Goal: Obtain resource: Download file/media

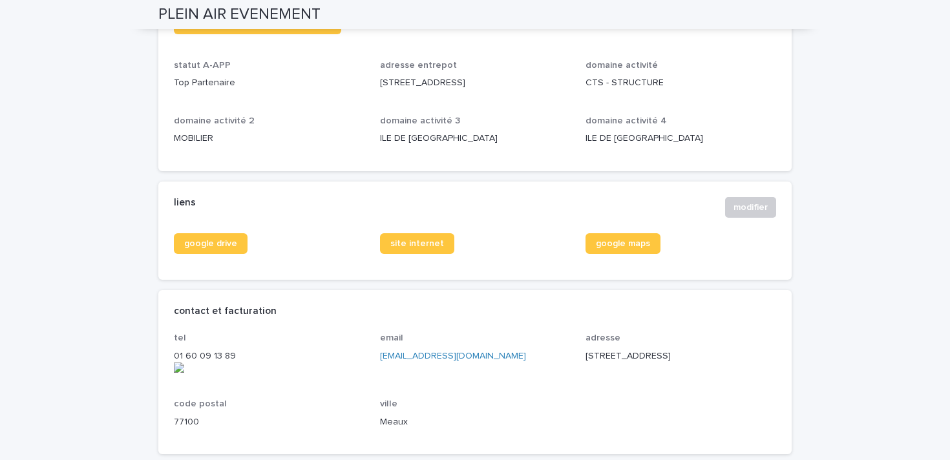
scroll to position [362, 0]
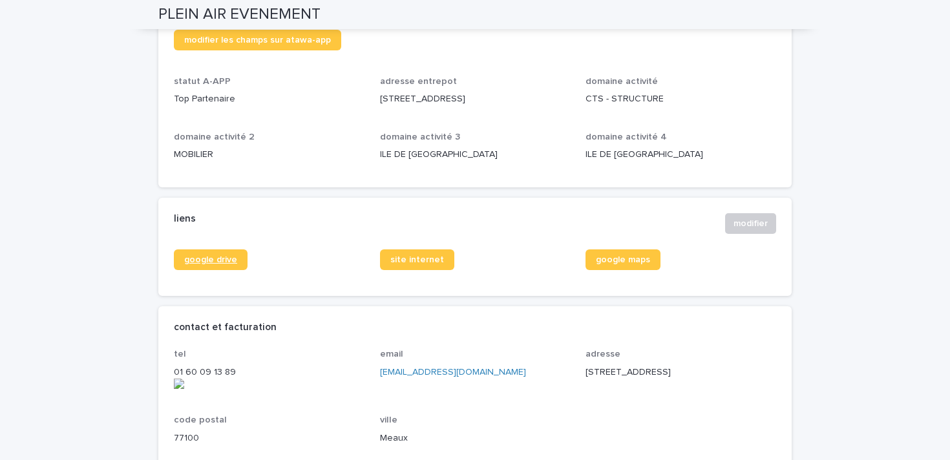
click at [224, 256] on span "google drive" at bounding box center [210, 259] width 53 height 9
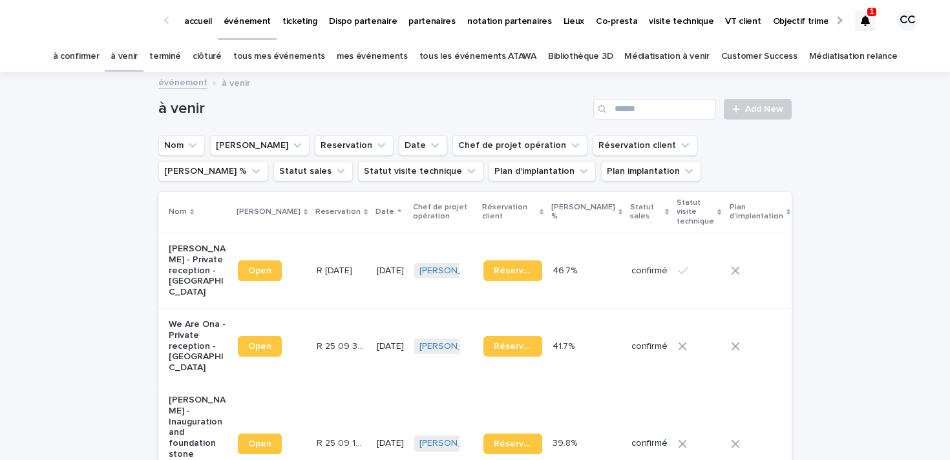
click at [870, 17] on div at bounding box center [865, 20] width 21 height 21
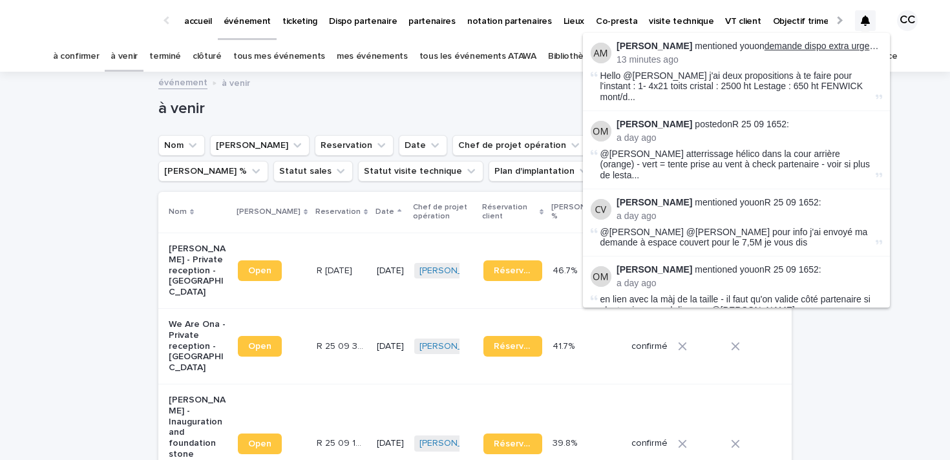
click at [833, 47] on link "demande dispo extra urgente" at bounding box center [823, 46] width 118 height 10
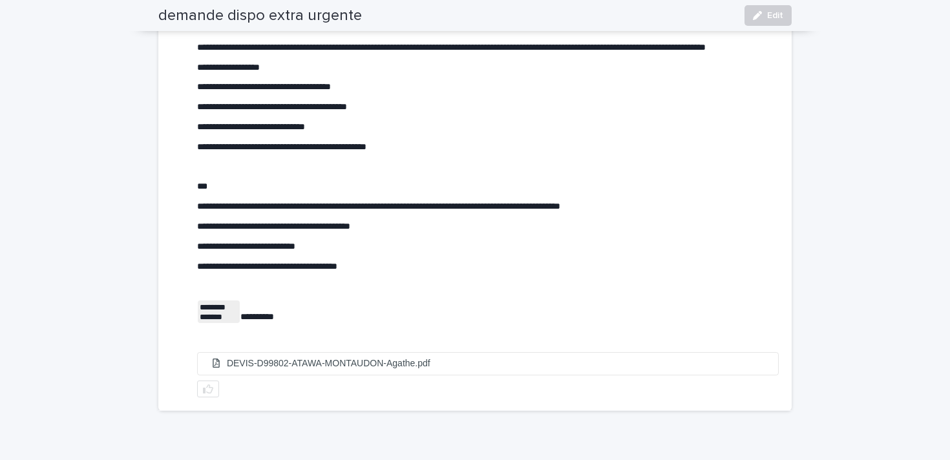
scroll to position [330, 0]
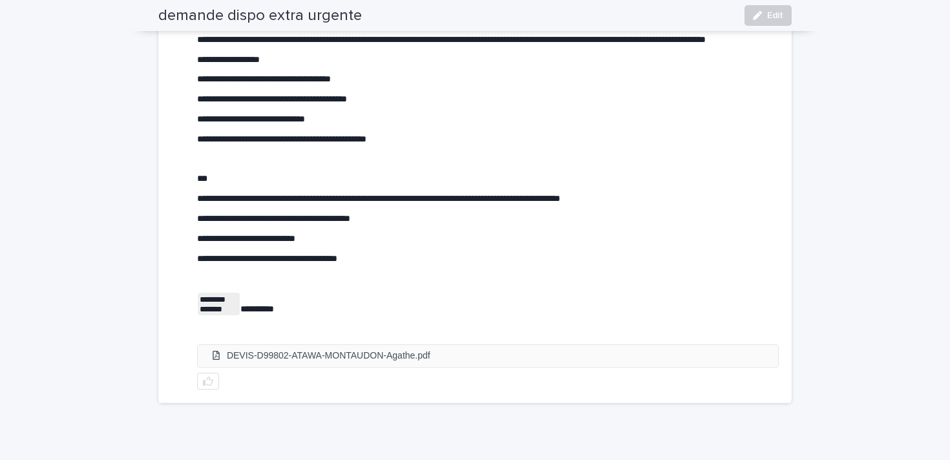
click at [362, 366] on li "DEVIS-D99802-ATAWA-MONTAUDON-Agathe.pdf" at bounding box center [488, 355] width 580 height 21
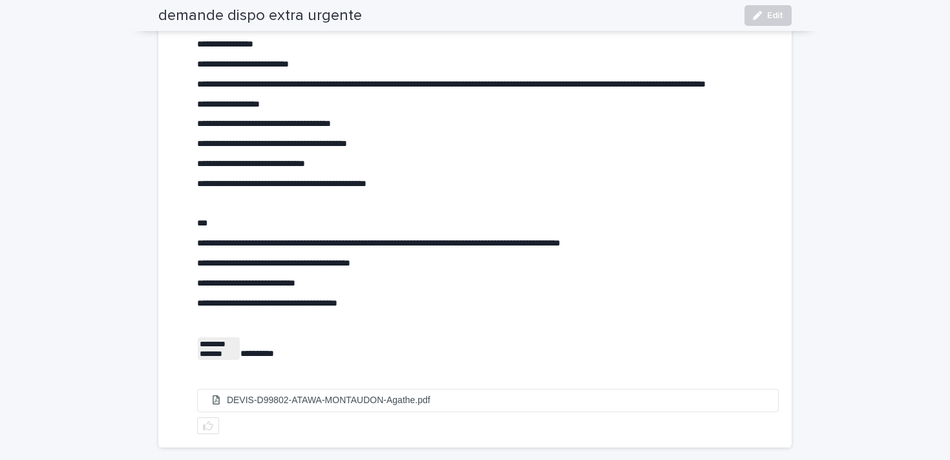
scroll to position [0, 0]
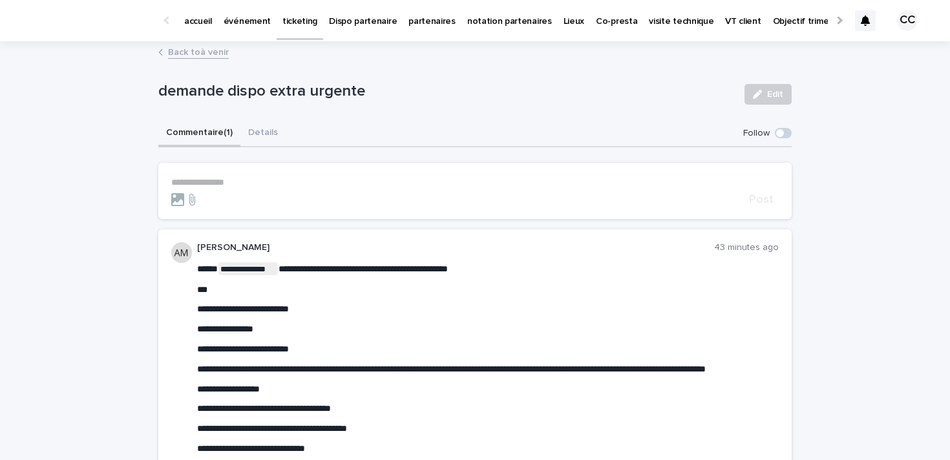
click at [862, 23] on icon at bounding box center [865, 21] width 9 height 10
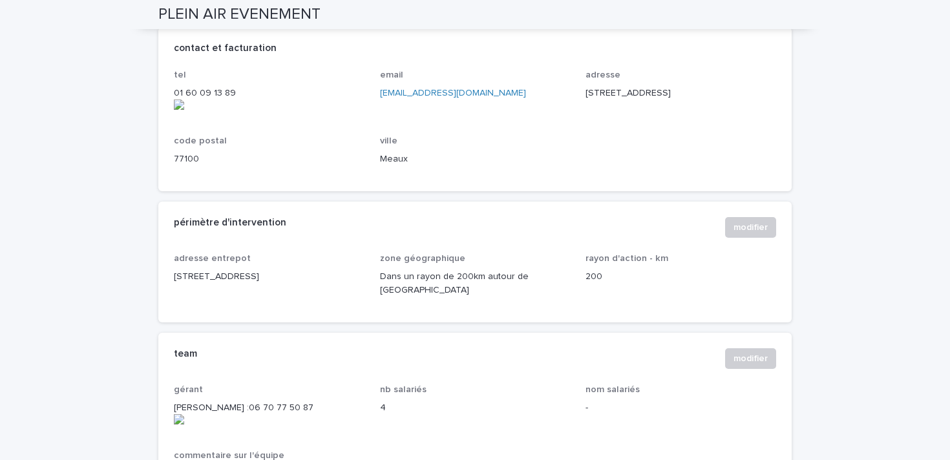
scroll to position [441, 0]
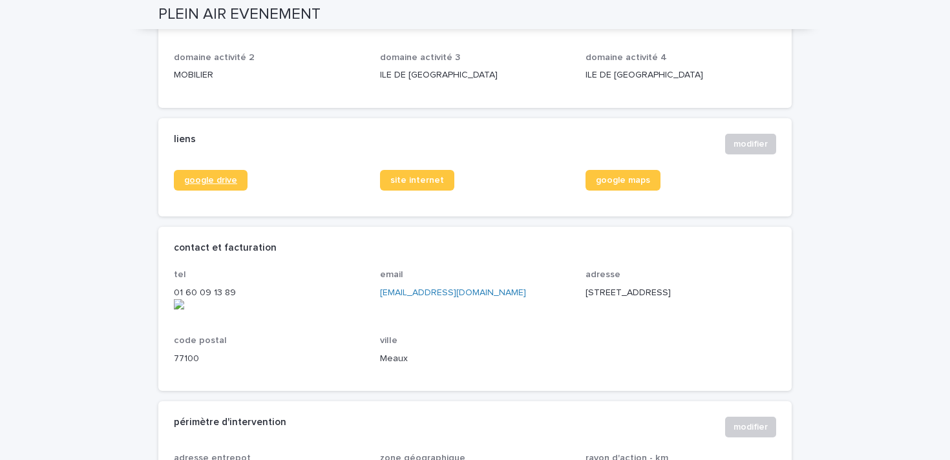
click at [223, 180] on span "google drive" at bounding box center [210, 180] width 53 height 9
